Goal: Participate in discussion

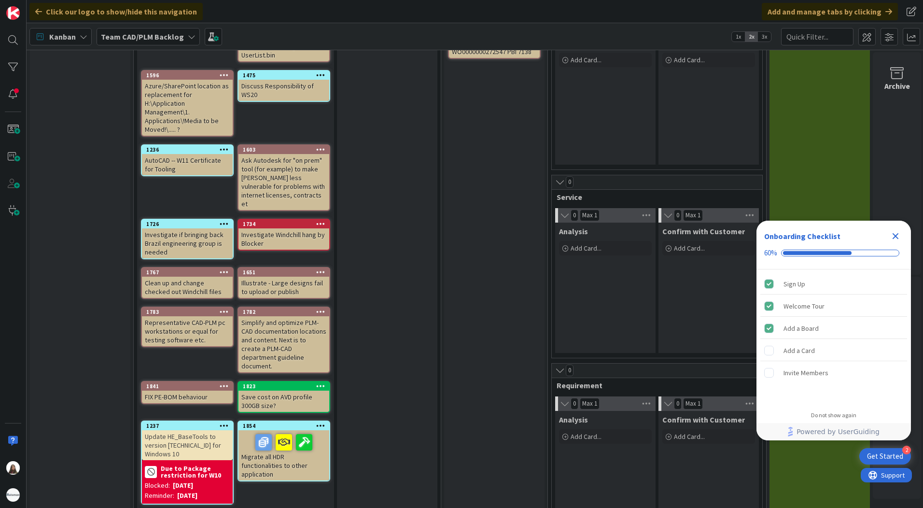
scroll to position [409, 0]
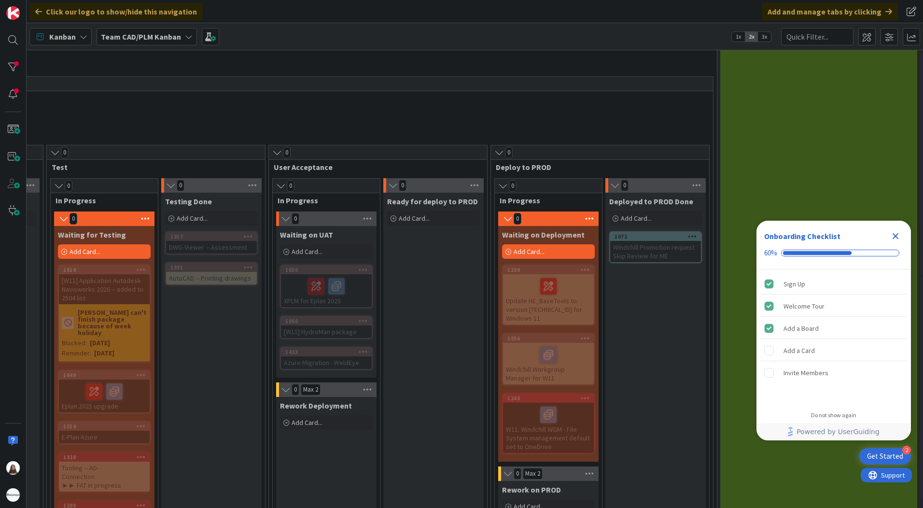
scroll to position [483, 790]
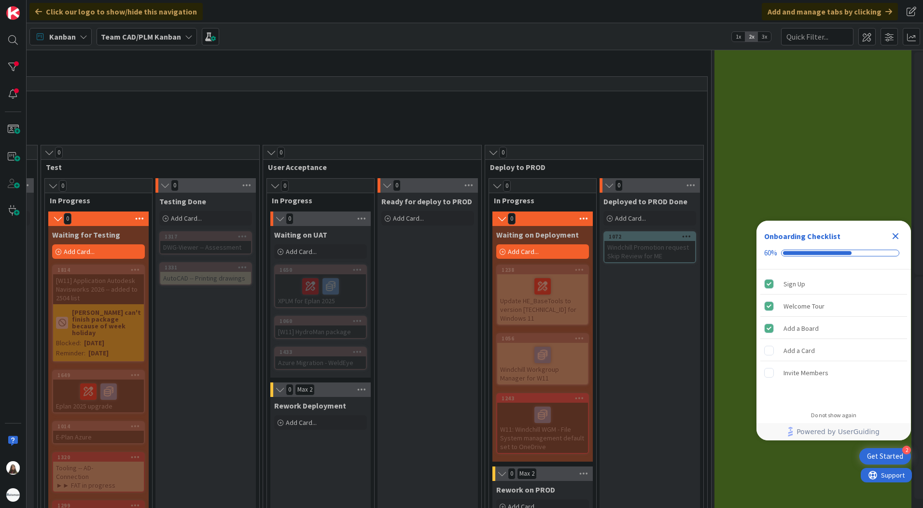
click at [634, 241] on div "Windchill Promotion request Skip Review for ME" at bounding box center [650, 251] width 91 height 21
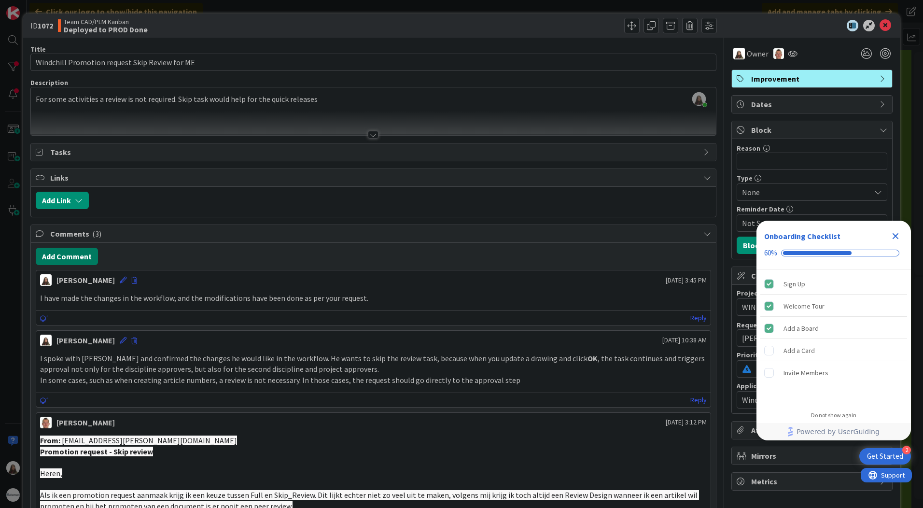
click at [74, 256] on button "Add Comment" at bounding box center [67, 256] width 62 height 17
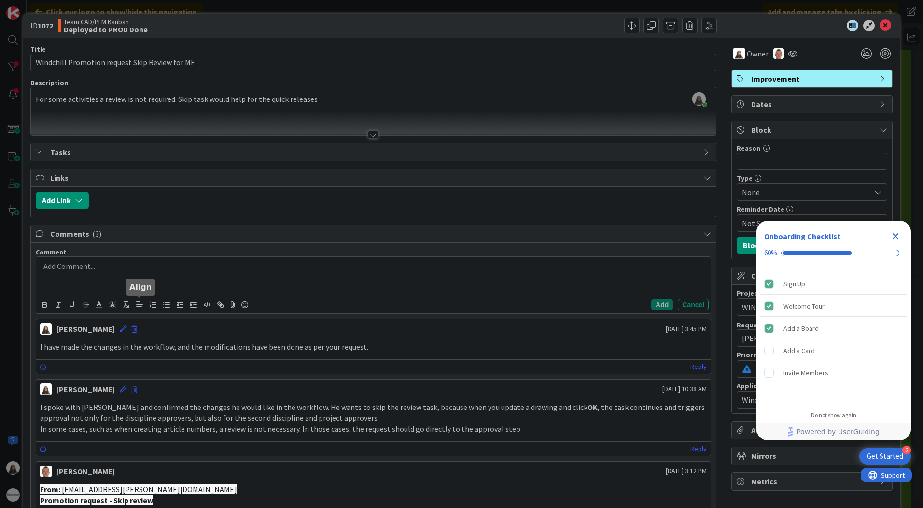
click at [94, 274] on div at bounding box center [373, 276] width 675 height 39
click at [220, 264] on p "Changes has been made in Promotion Request" at bounding box center [373, 266] width 667 height 11
click at [147, 279] on div "Changes has been made in Promotion Request.." at bounding box center [373, 276] width 675 height 39
click at [236, 305] on icon at bounding box center [233, 305] width 12 height 14
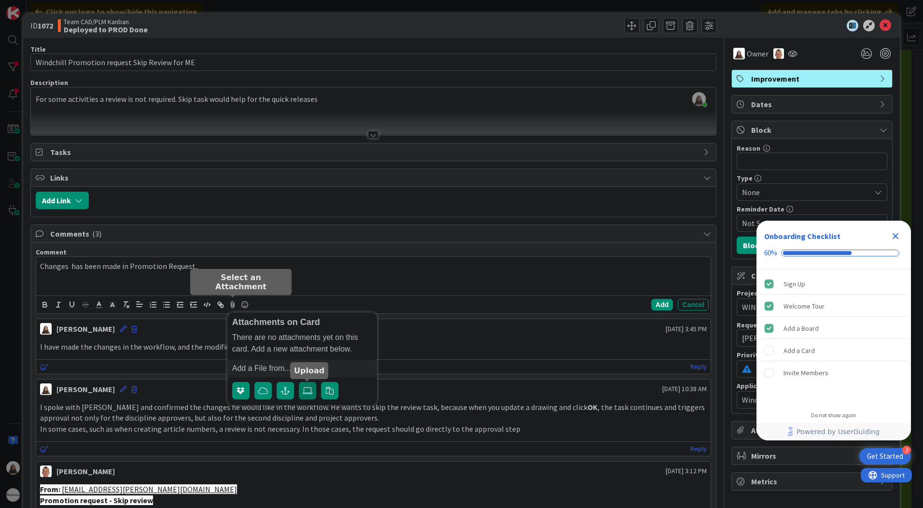
click at [308, 393] on icon at bounding box center [308, 391] width 10 height 8
click at [299, 382] on input "file" at bounding box center [299, 382] width 0 height 0
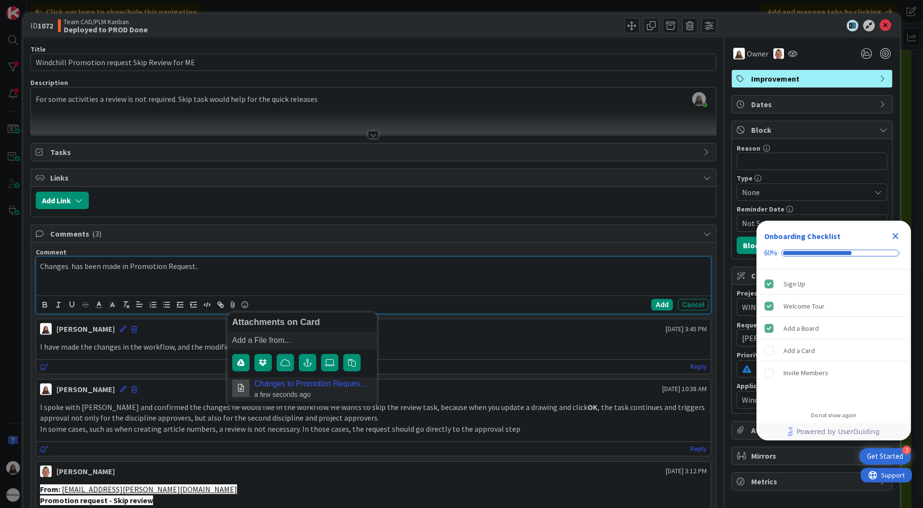
click at [216, 270] on p "Changes has been made in Promotion Request.." at bounding box center [373, 266] width 667 height 11
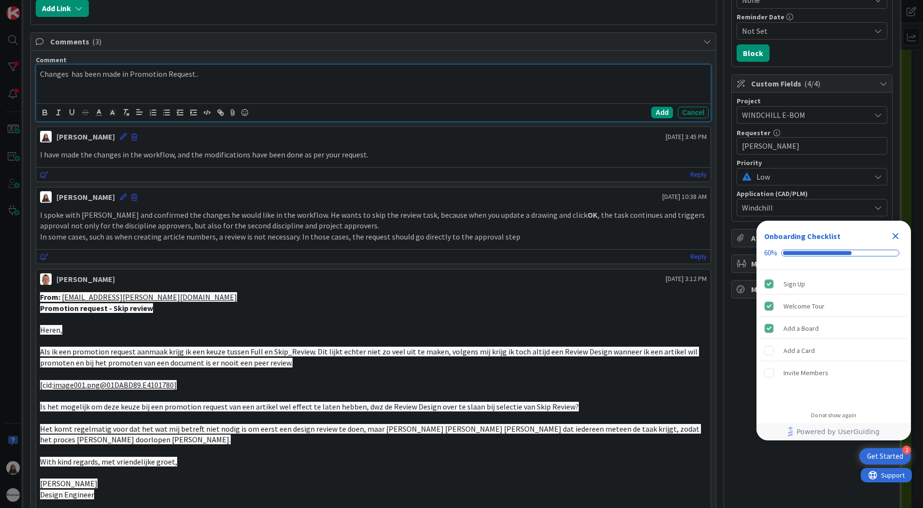
scroll to position [193, 0]
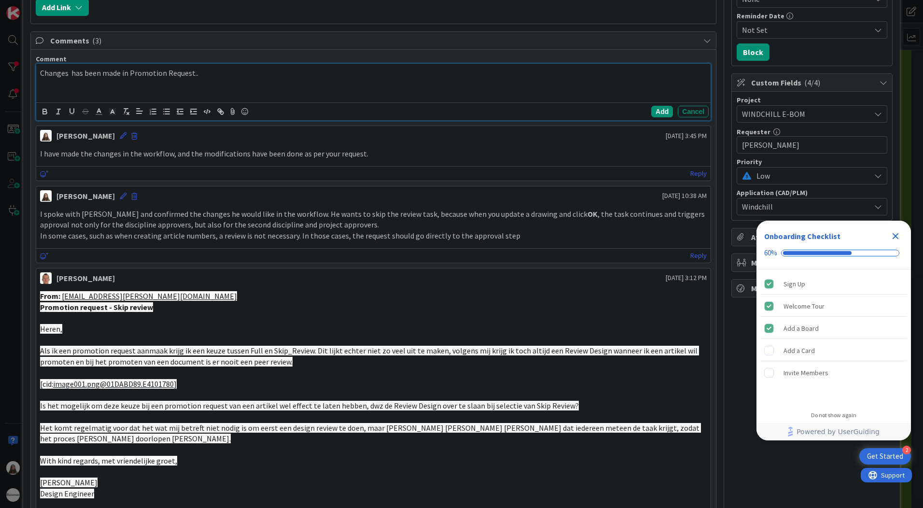
click at [200, 79] on div "Changes has been made in Promotion Request.." at bounding box center [373, 83] width 675 height 39
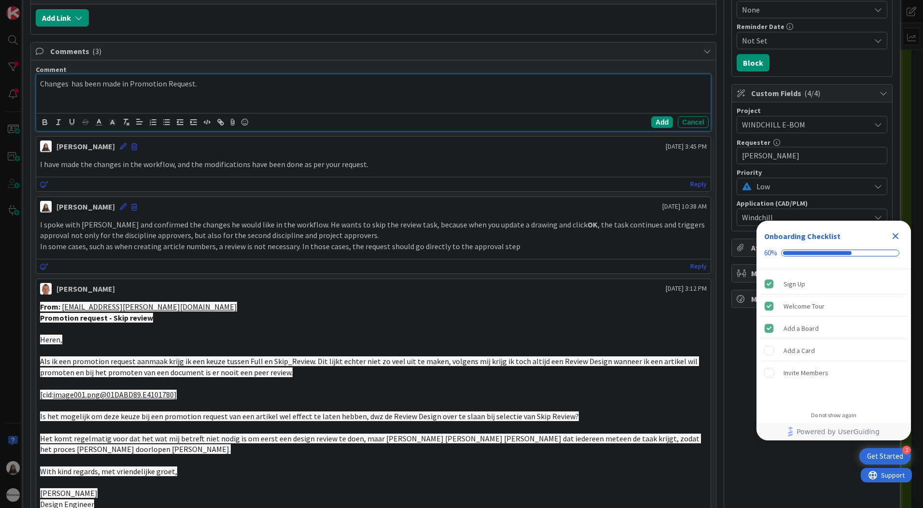
scroll to position [165, 0]
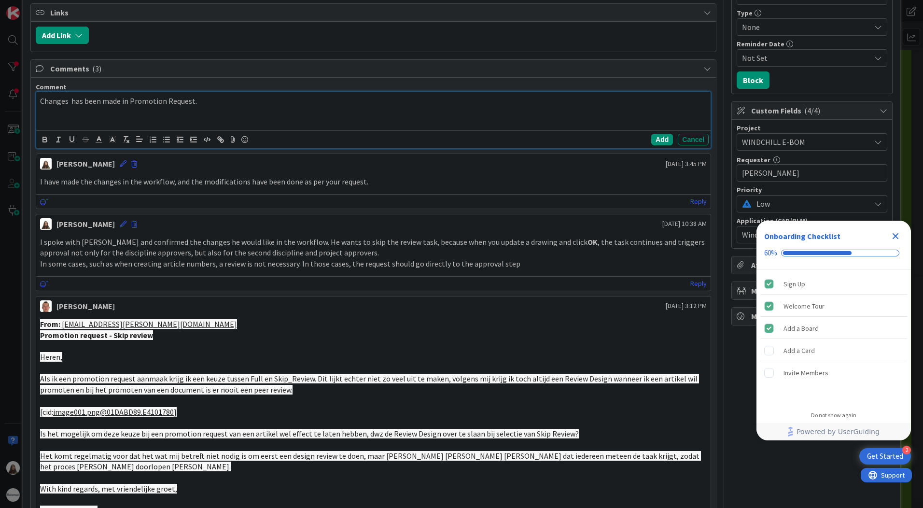
click at [220, 102] on p "Changes has been made in Promotion Request." at bounding box center [373, 101] width 667 height 11
click at [377, 183] on p "I have made the changes in the workflow, and the modifications have been done a…" at bounding box center [373, 181] width 667 height 11
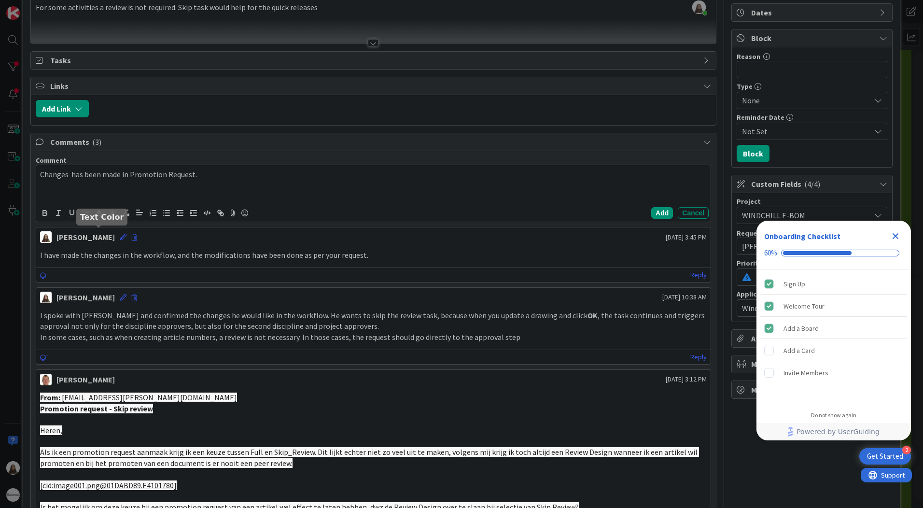
scroll to position [69, 0]
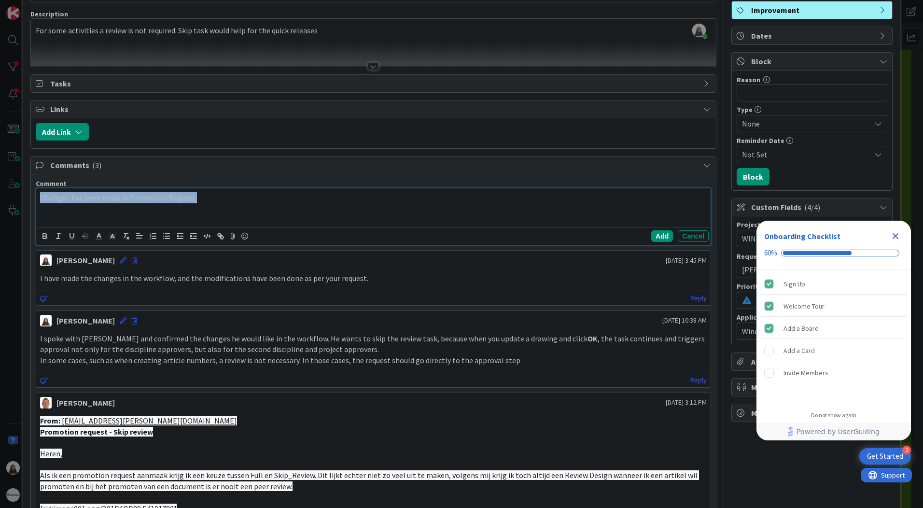
drag, startPoint x: 199, startPoint y: 198, endPoint x: 31, endPoint y: 188, distance: 168.3
click at [31, 188] on div "Comment Changes has been made in Promotion Request. Attachments on Card Add Can…" at bounding box center [373, 477] width 685 height 607
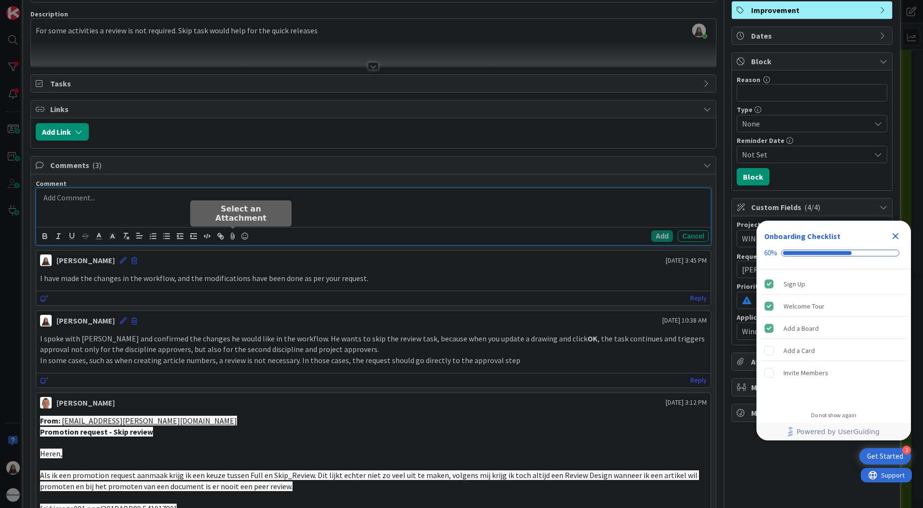
click at [233, 235] on icon at bounding box center [233, 236] width 12 height 14
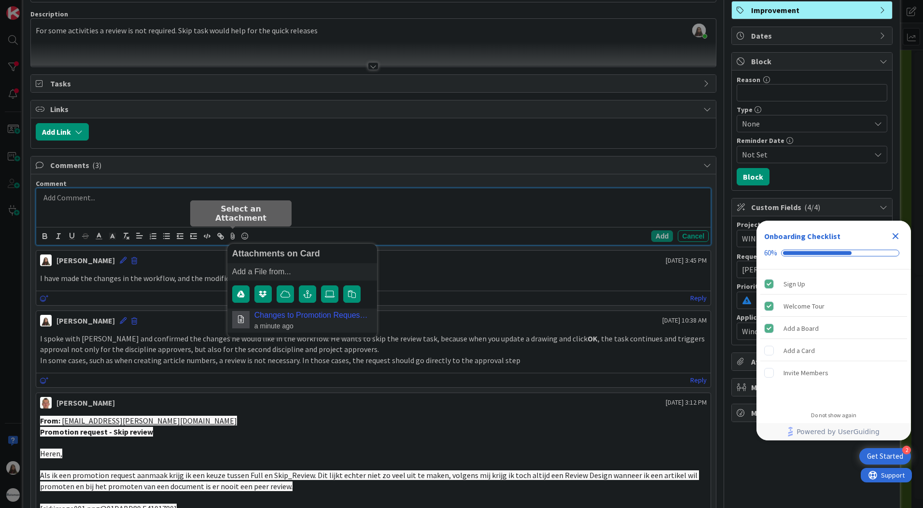
click at [279, 315] on link "Changes to Promotion Request Workflows.docx" at bounding box center [310, 315] width 113 height 9
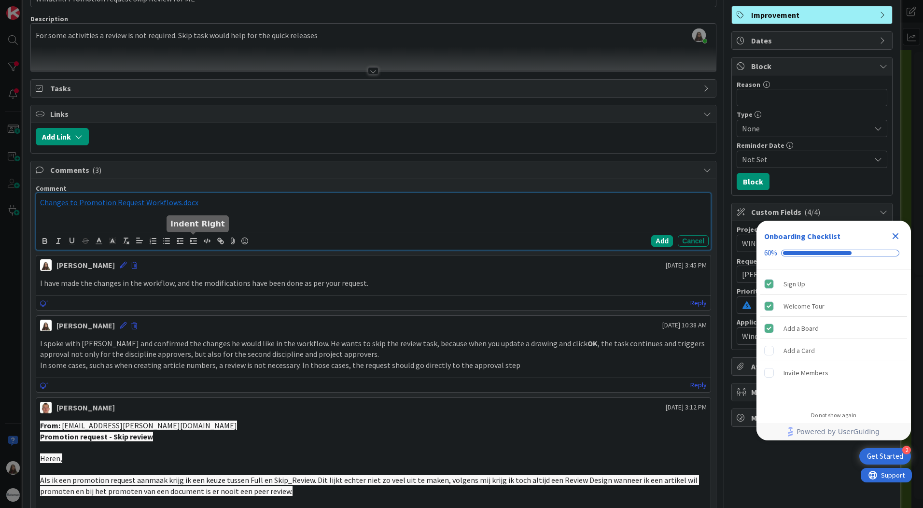
scroll to position [20, 0]
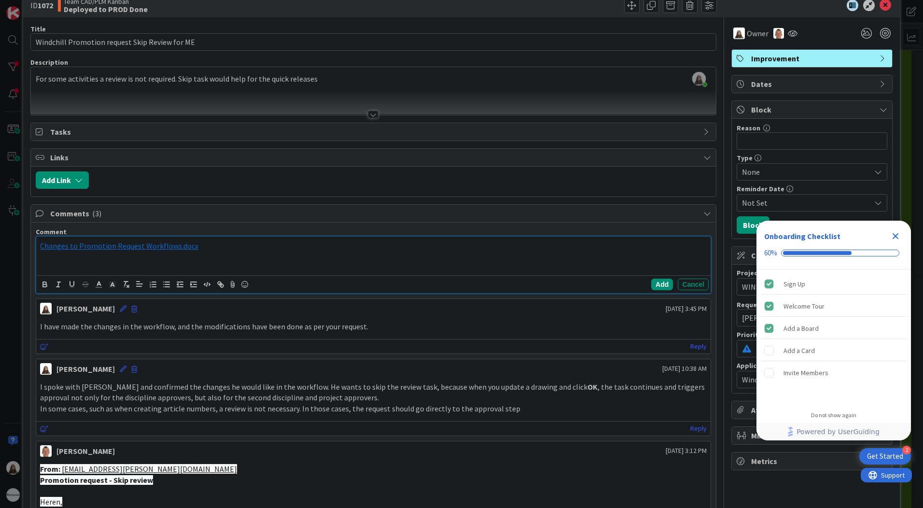
click at [39, 253] on div "﻿ Changes to Promotion Request Workflows.docx ﻿" at bounding box center [373, 256] width 675 height 39
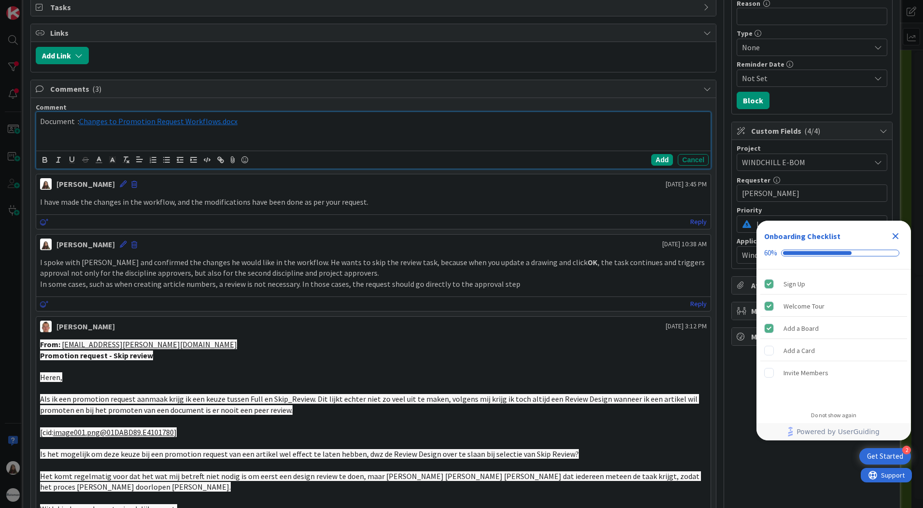
scroll to position [0, 0]
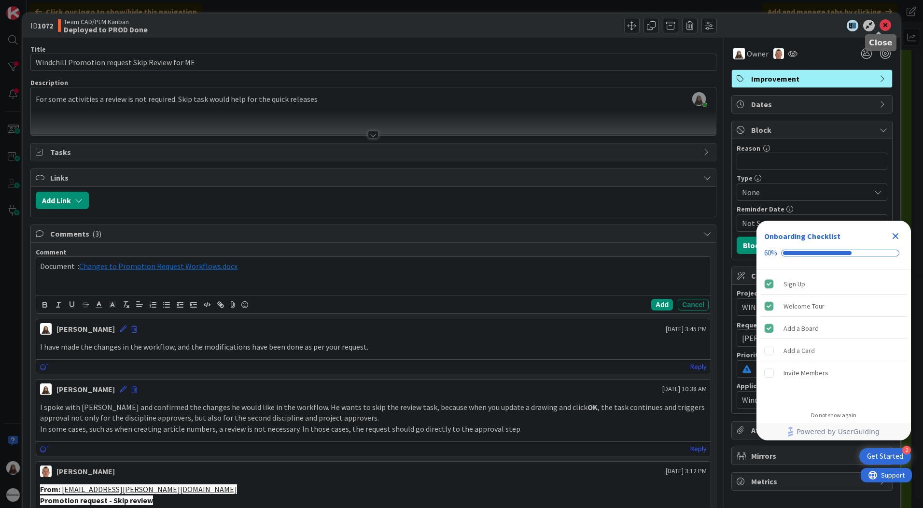
click at [880, 26] on icon at bounding box center [886, 26] width 12 height 12
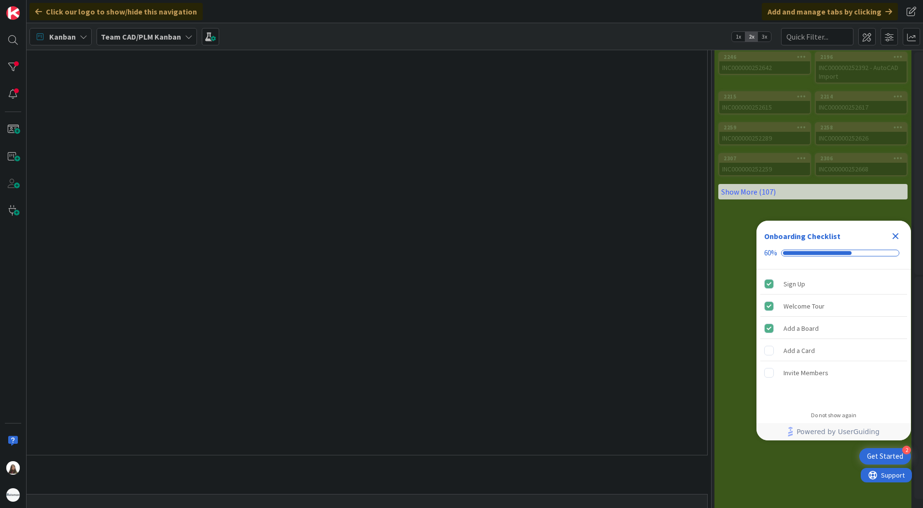
scroll to position [0, 790]
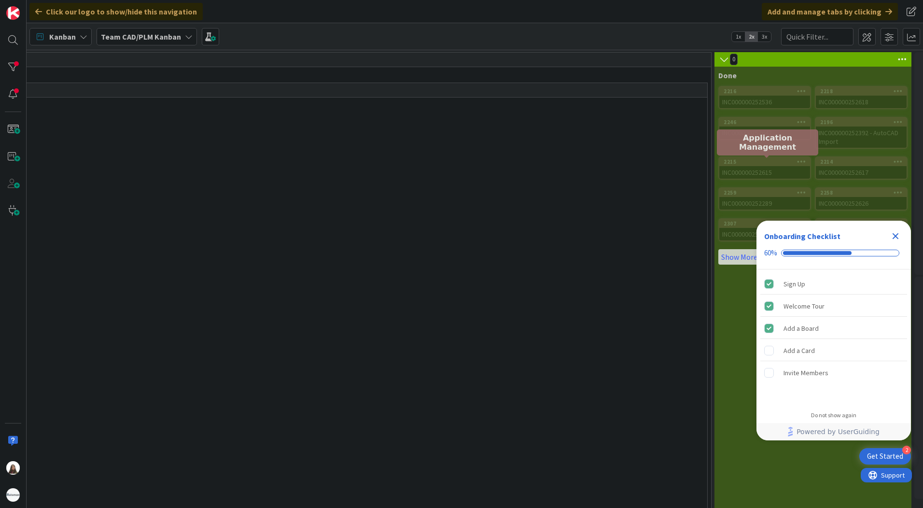
click at [750, 164] on div "2215" at bounding box center [767, 161] width 86 height 7
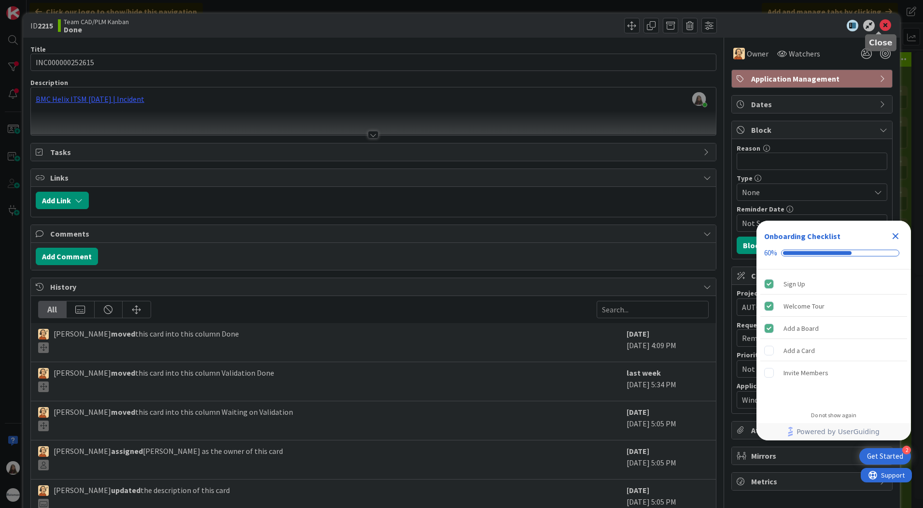
click at [880, 30] on icon at bounding box center [886, 26] width 12 height 12
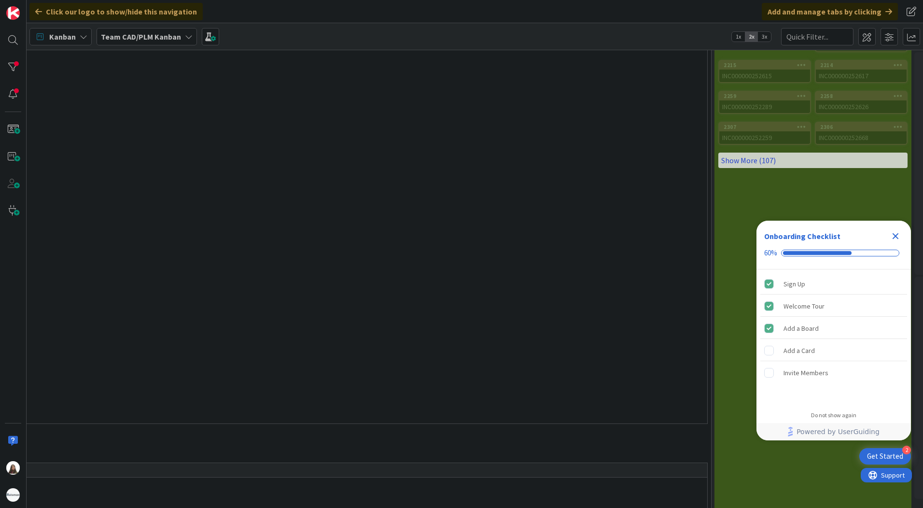
click at [753, 158] on link "Show More (107)" at bounding box center [812, 160] width 189 height 15
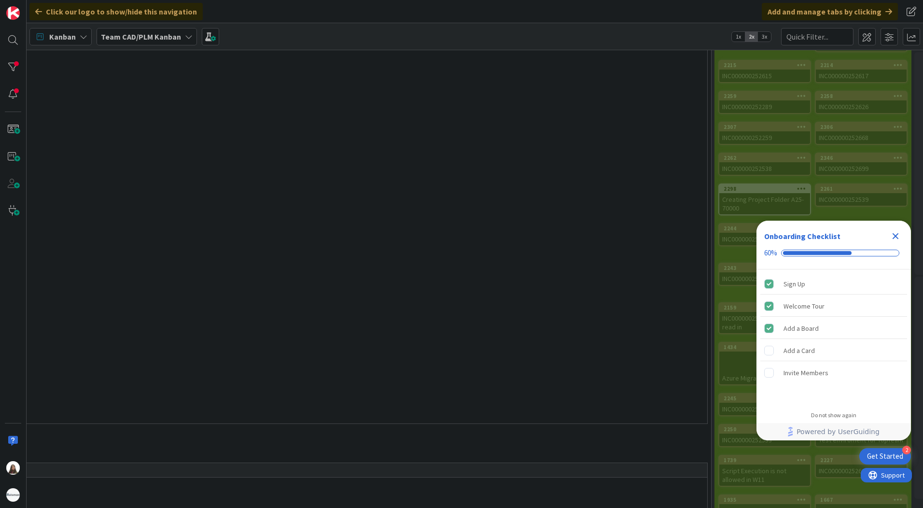
click at [898, 232] on icon "Close Checklist" at bounding box center [896, 236] width 12 height 12
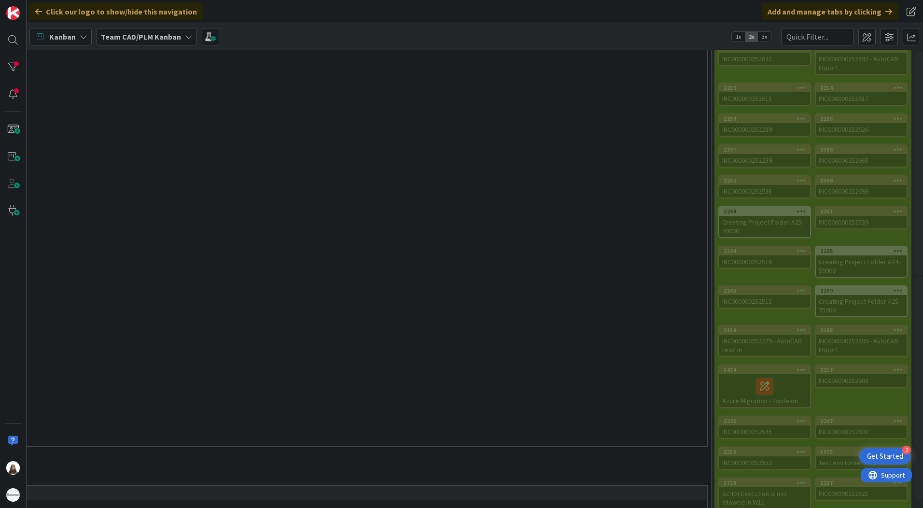
scroll to position [0, 790]
